Goal: Information Seeking & Learning: Learn about a topic

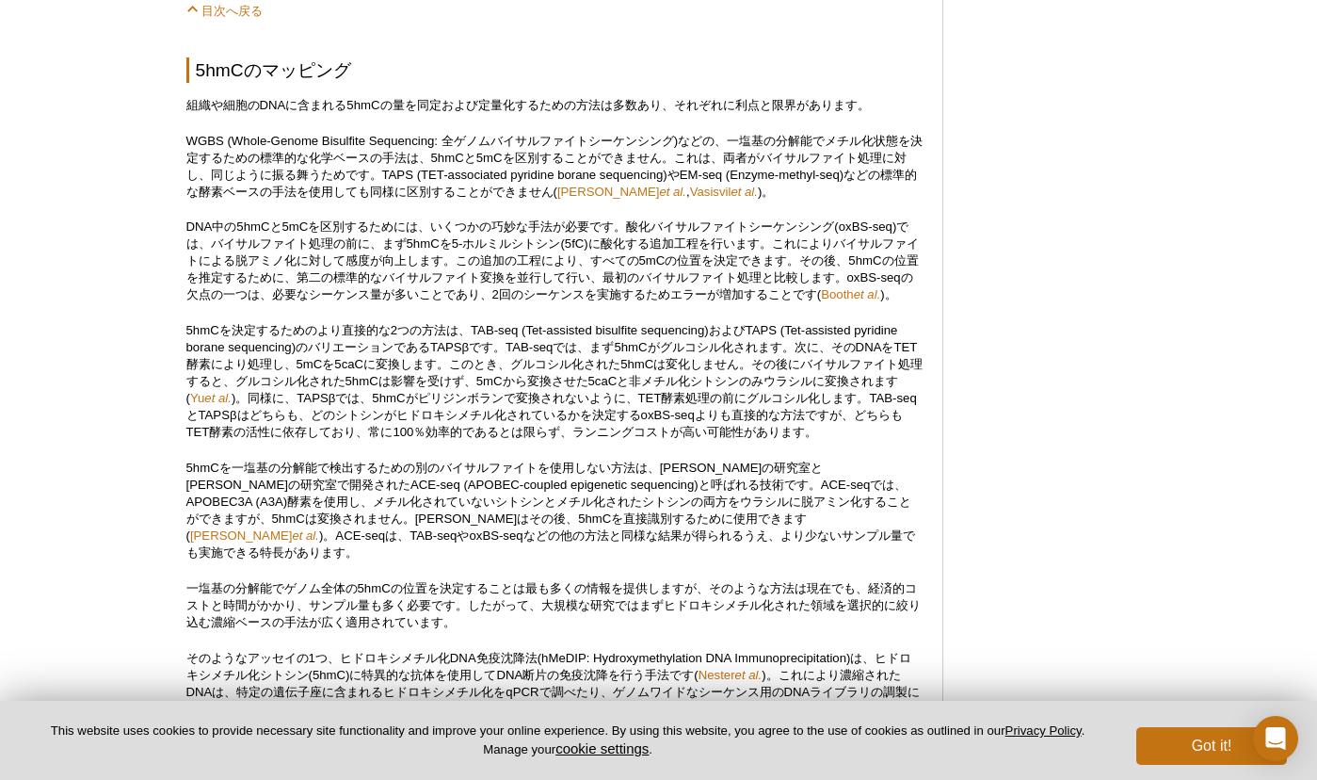
scroll to position [1878, 0]
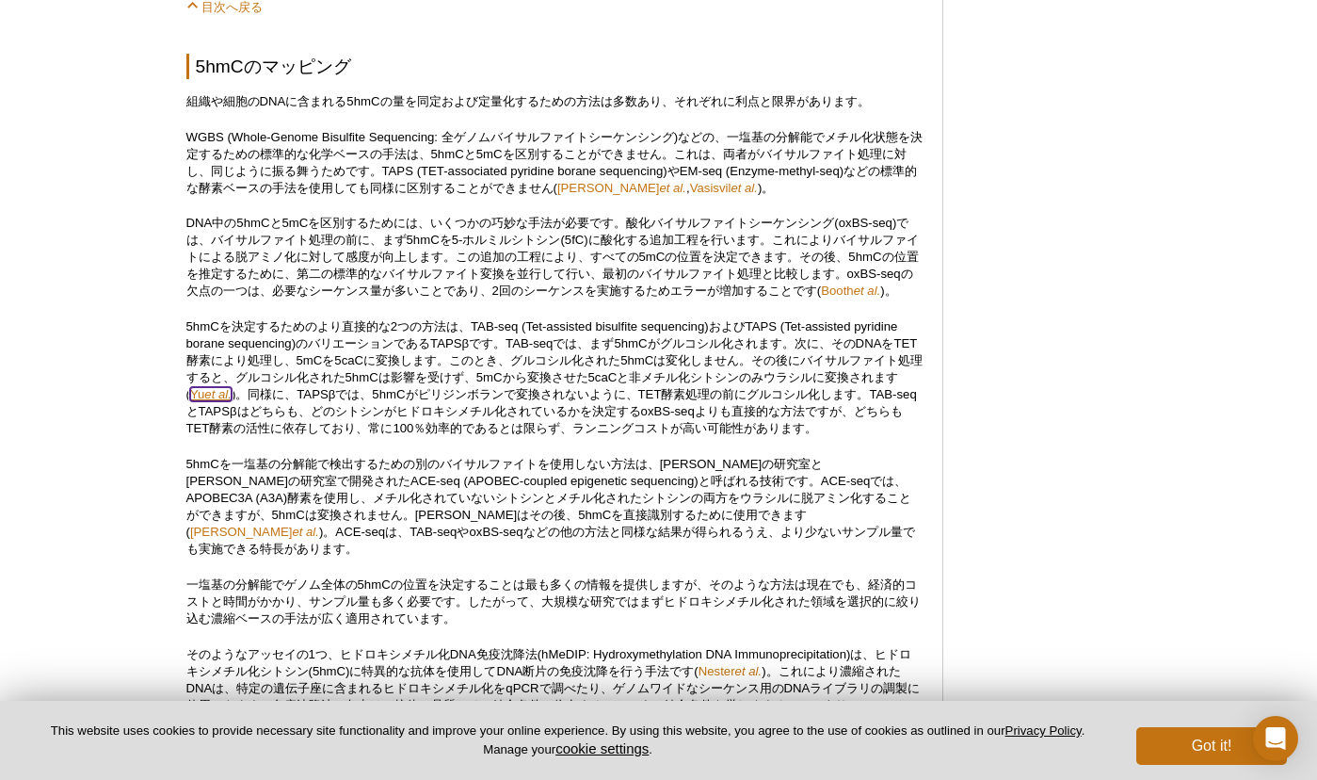
click at [219, 401] on em "et al." at bounding box center [217, 394] width 27 height 14
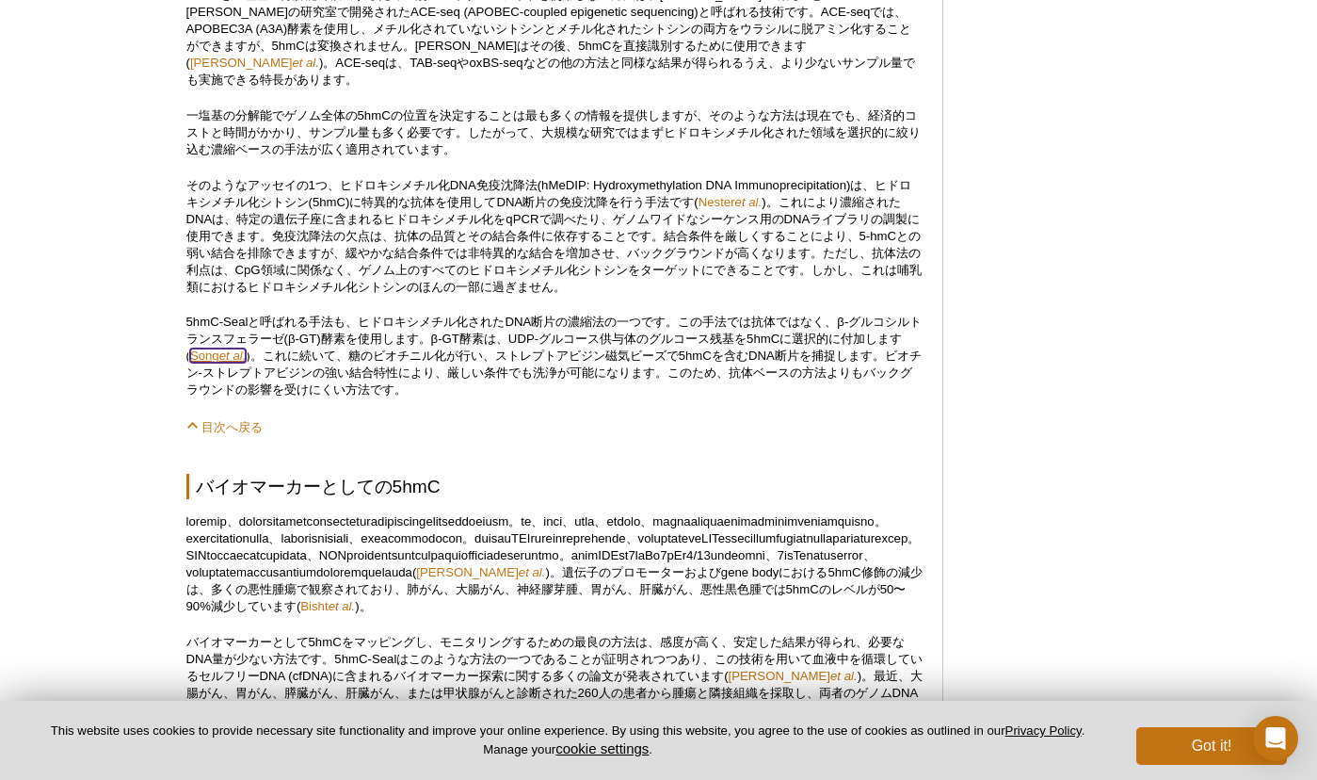
click at [230, 362] on em "et al." at bounding box center [232, 355] width 27 height 14
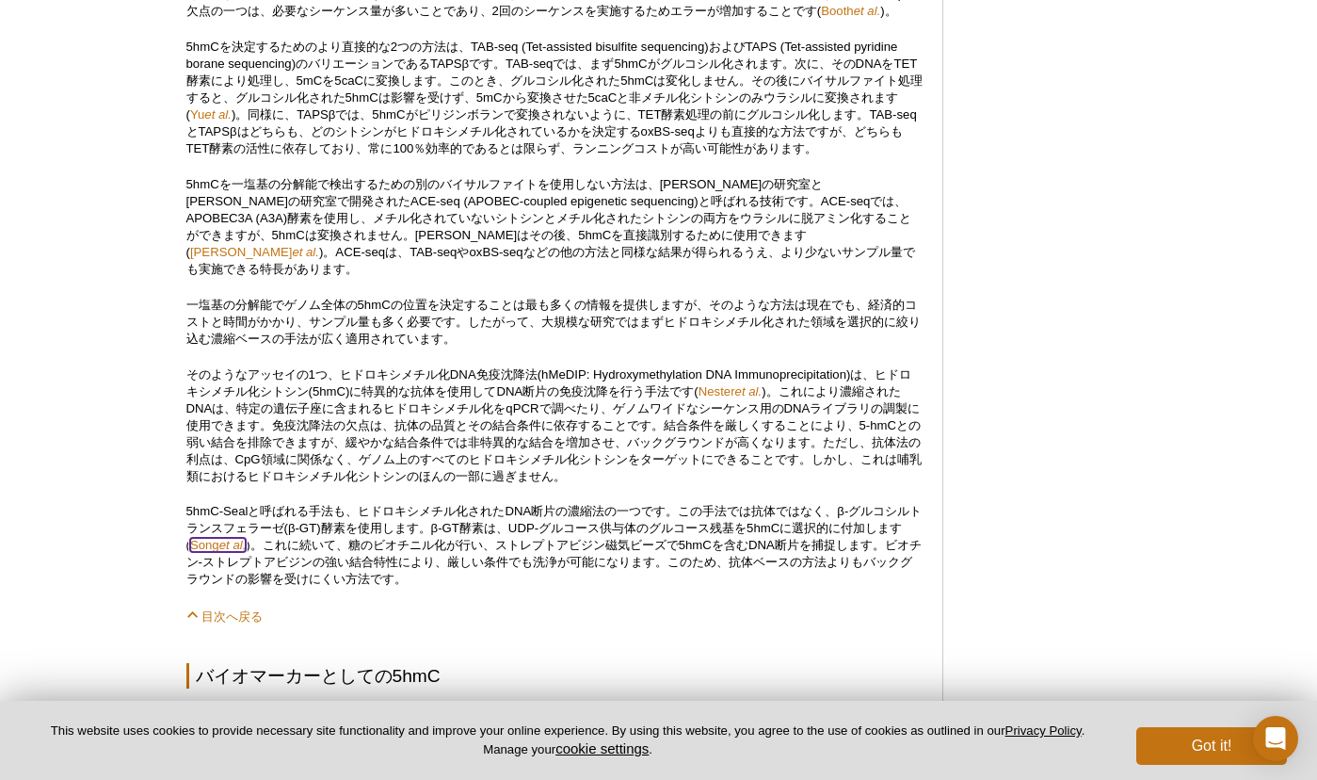
scroll to position [2154, 0]
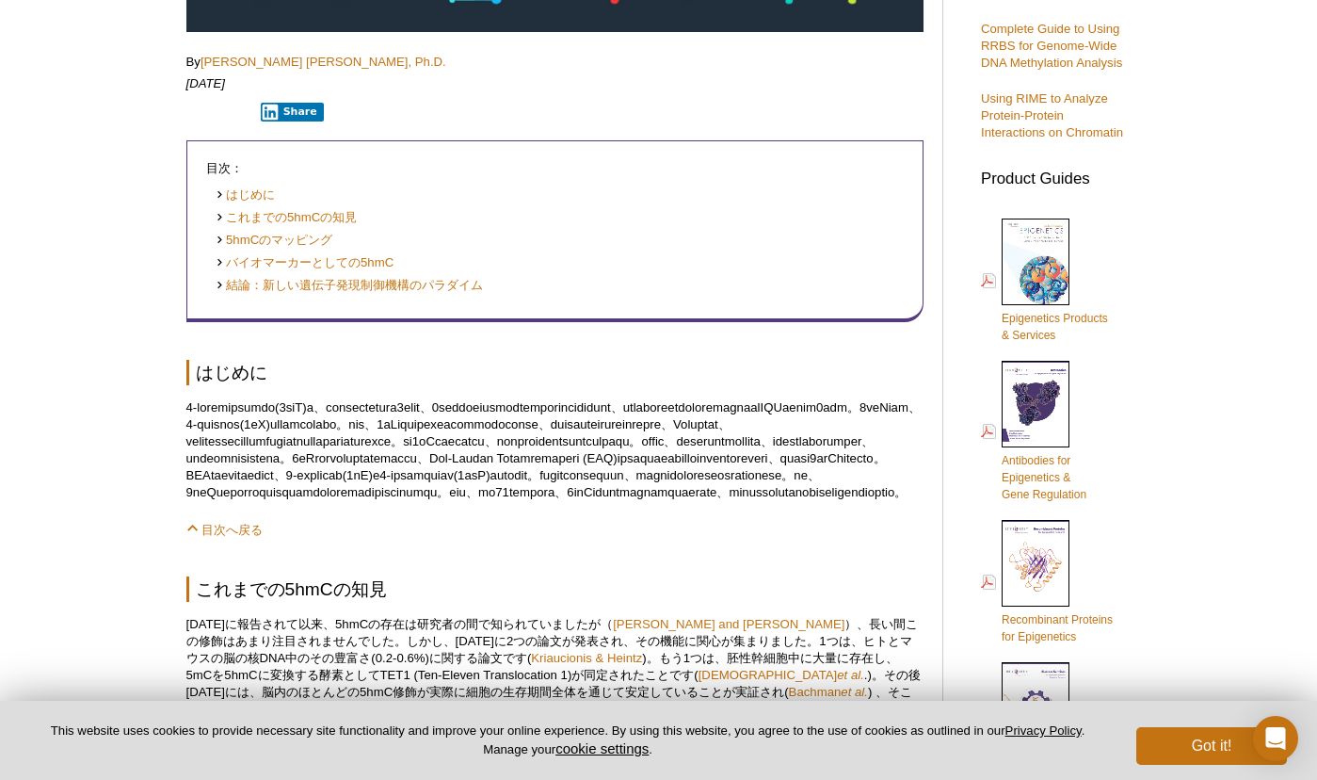
scroll to position [920, 0]
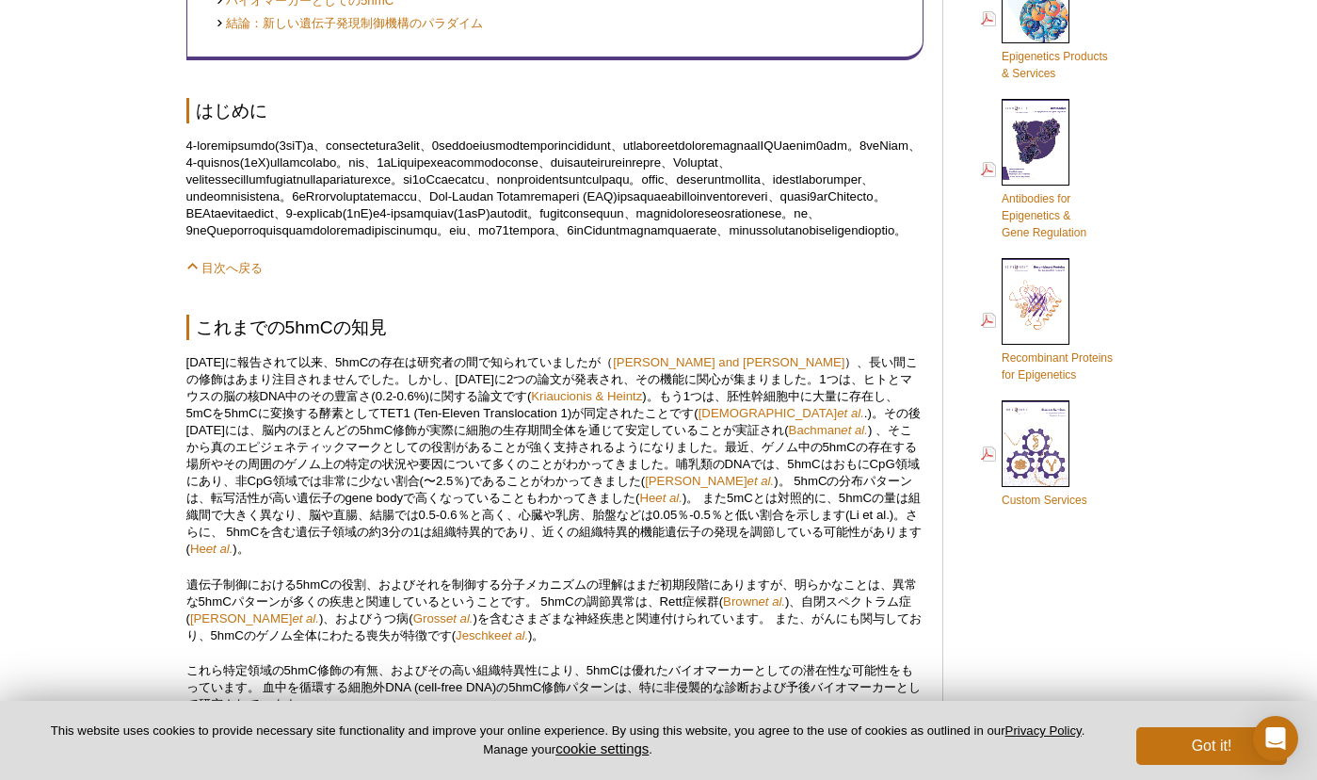
click at [770, 239] on p at bounding box center [554, 188] width 737 height 102
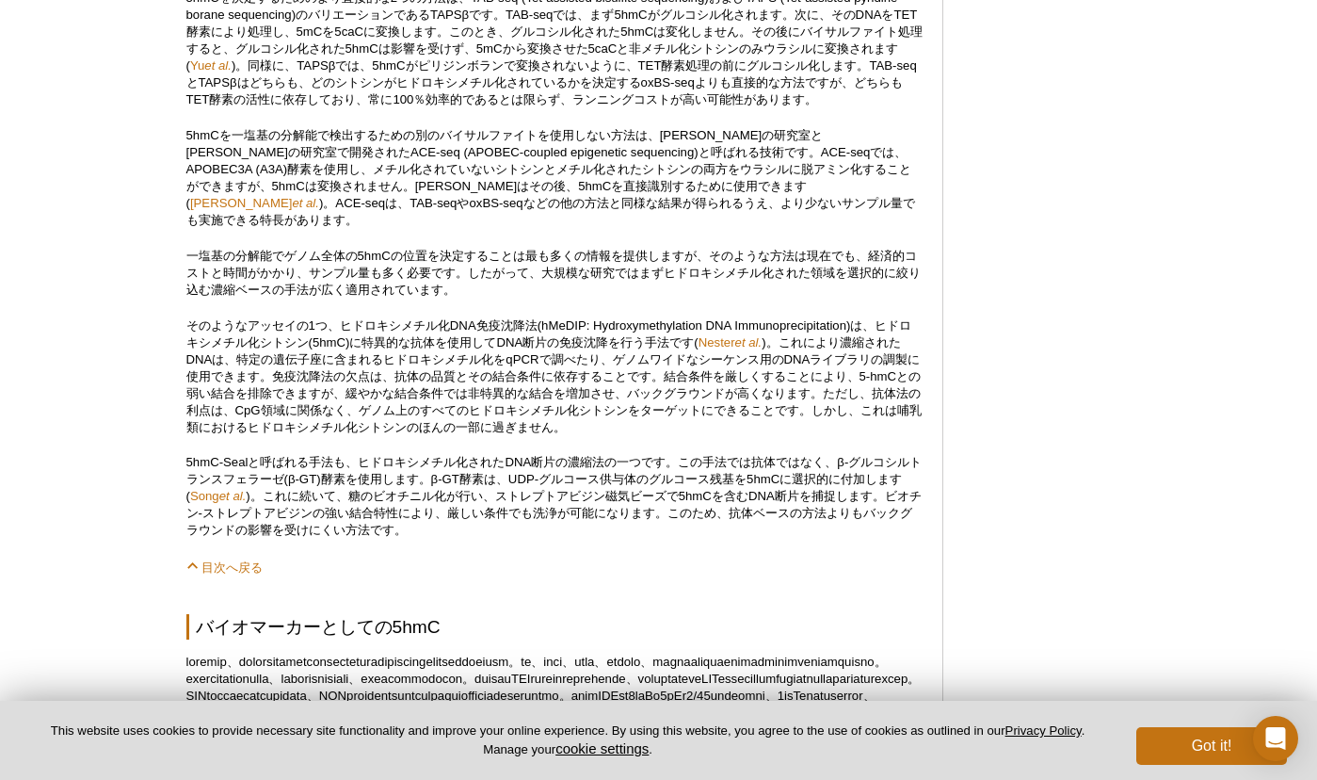
scroll to position [2211, 0]
